Goal: Information Seeking & Learning: Learn about a topic

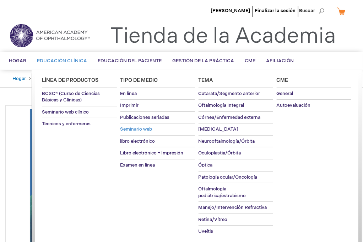
click at [138, 126] on font "Seminario web" at bounding box center [137, 129] width 32 height 6
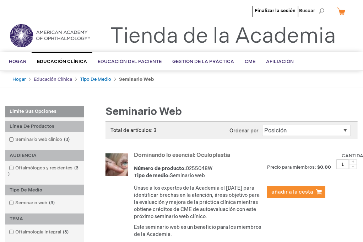
click at [43, 78] on font "Educación clínica" at bounding box center [53, 79] width 38 height 6
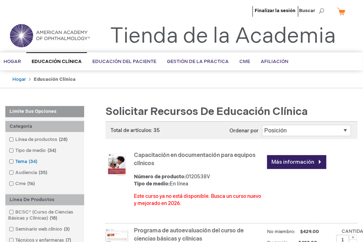
click at [21, 161] on font "Tema" at bounding box center [21, 162] width 12 height 6
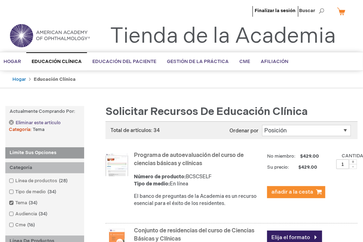
click at [12, 122] on link "Eliminar este artículo" at bounding box center [35, 123] width 52 height 6
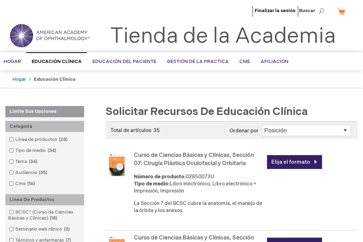
scroll to position [356, 0]
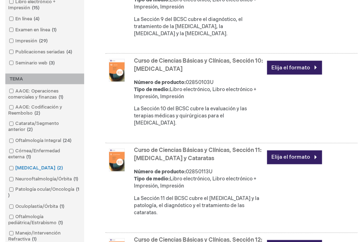
click at [28, 169] on font "[MEDICAL_DATA]" at bounding box center [35, 168] width 40 height 6
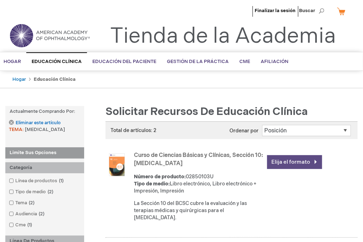
click at [294, 165] on link "Elija el formato" at bounding box center [294, 162] width 55 height 14
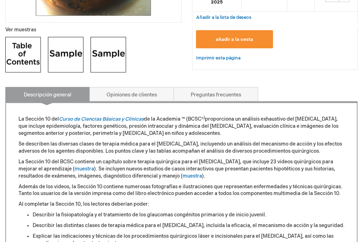
scroll to position [263, 0]
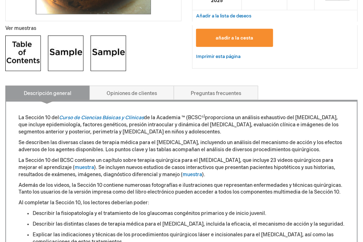
click at [28, 53] on img at bounding box center [23, 54] width 36 height 36
click at [62, 50] on img at bounding box center [66, 54] width 36 height 36
click at [110, 51] on img at bounding box center [109, 54] width 36 height 36
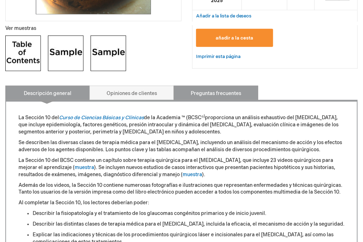
click at [221, 92] on font "Preguntas frecuentes" at bounding box center [216, 93] width 50 height 6
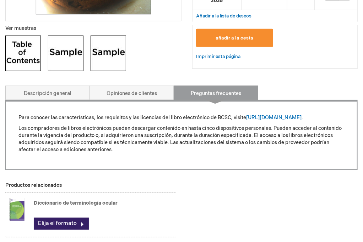
click at [99, 201] on font "Diccionario de terminología ocular" at bounding box center [76, 203] width 84 height 6
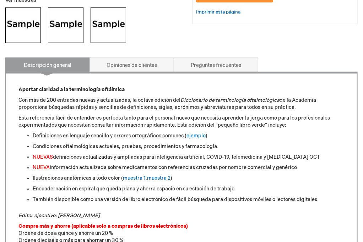
scroll to position [317, 0]
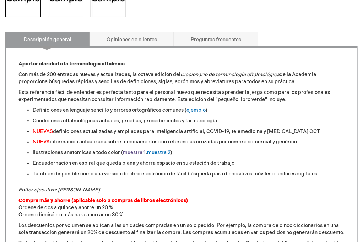
click at [130, 153] on font "muestra 1" at bounding box center [134, 153] width 23 height 6
